Goal: Find specific page/section: Find specific page/section

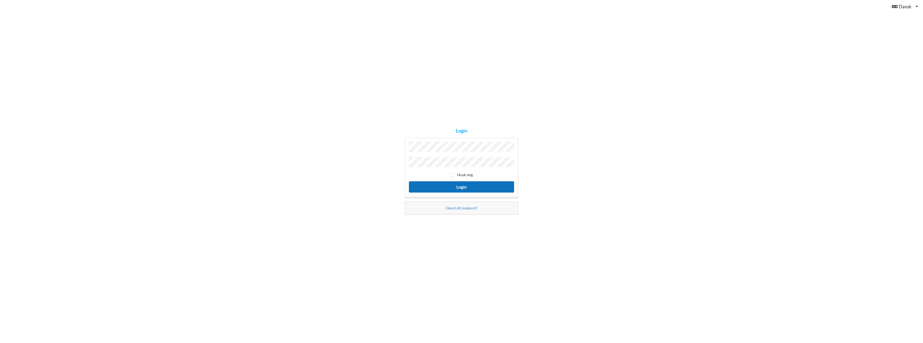
click at [463, 187] on button "Login" at bounding box center [461, 186] width 105 height 11
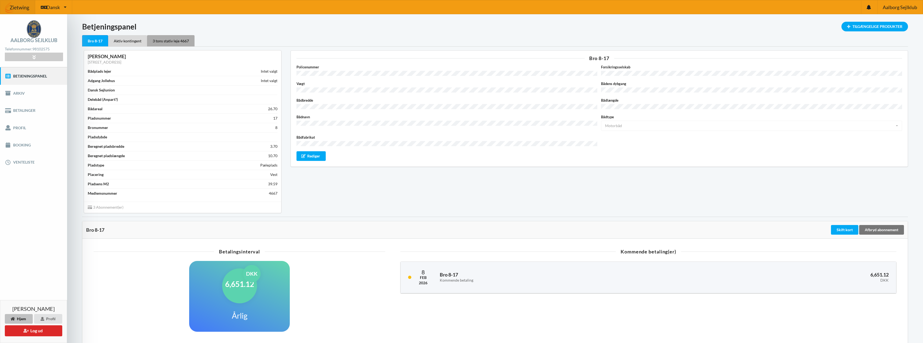
click at [173, 43] on div "3 tons stativ leje 4667" at bounding box center [171, 40] width 48 height 11
